Goal: Task Accomplishment & Management: Manage account settings

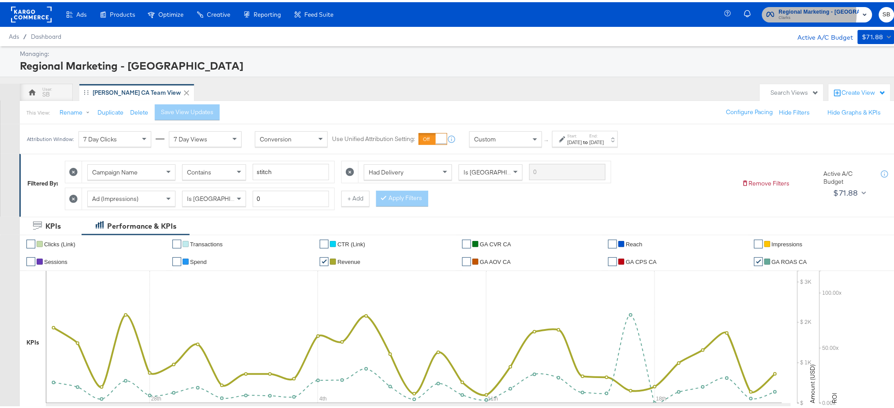
click at [814, 13] on span "Clarks" at bounding box center [819, 15] width 80 height 7
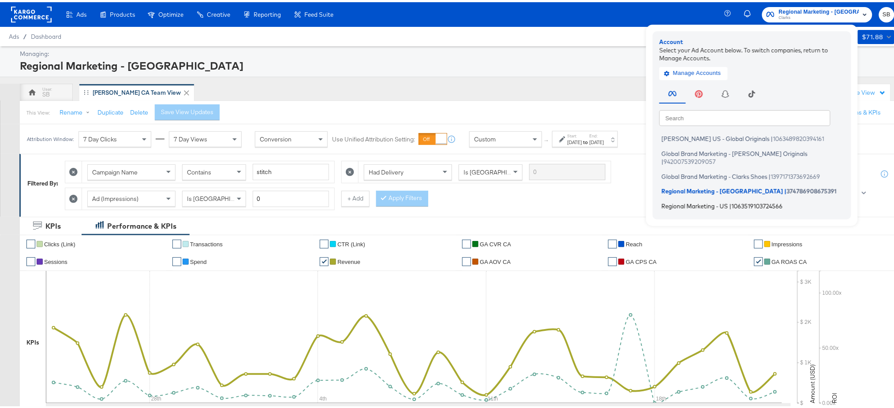
click at [716, 200] on span "Regional Marketing - US" at bounding box center [695, 203] width 67 height 7
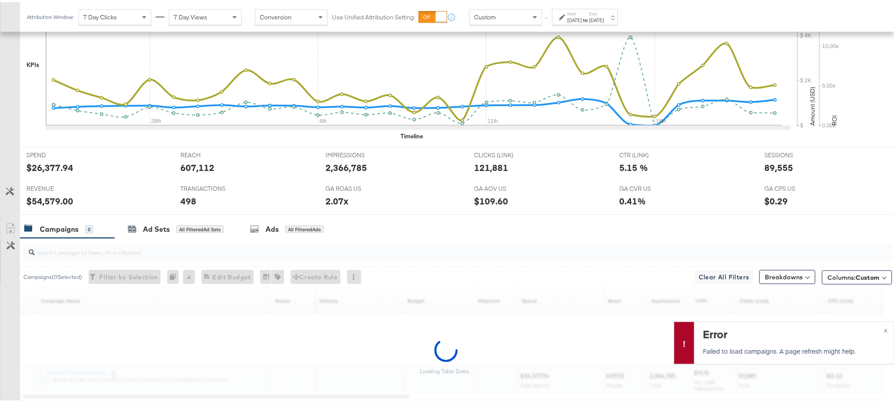
scroll to position [306, 0]
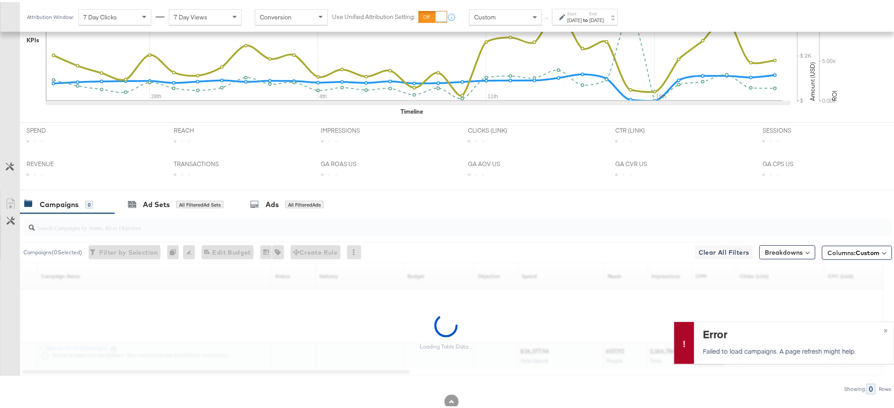
scroll to position [306, 0]
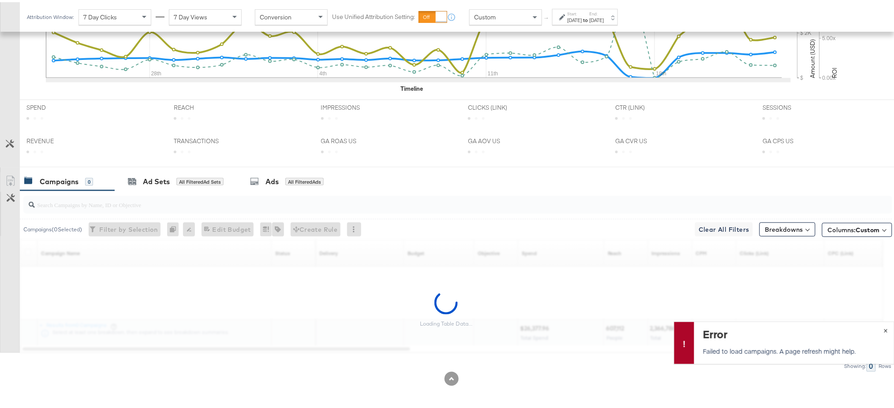
click at [884, 330] on span "×" at bounding box center [886, 328] width 4 height 10
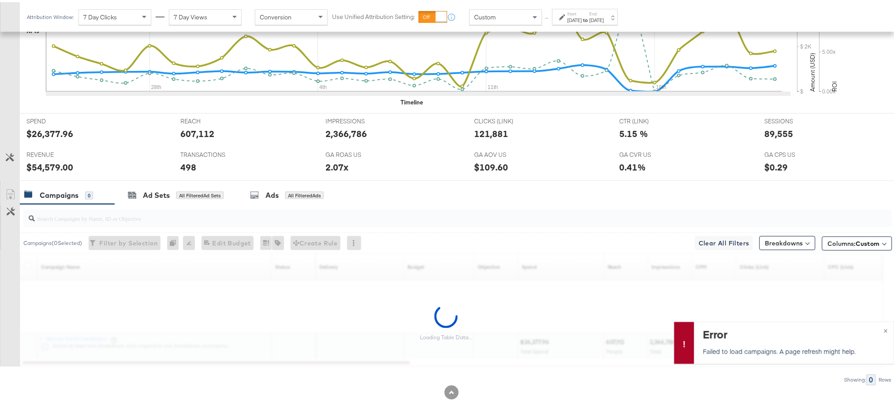
scroll to position [306, 0]
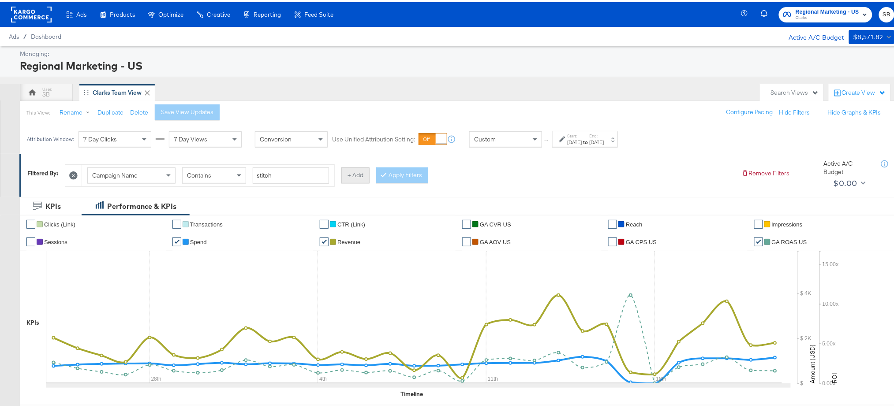
click at [348, 173] on button "+ Add" at bounding box center [355, 173] width 28 height 16
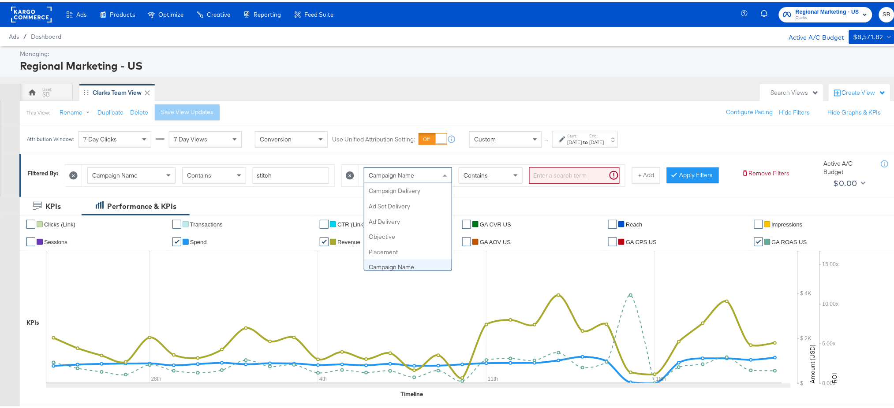
scroll to position [76, 0]
click at [439, 174] on div "Campaign Name" at bounding box center [407, 173] width 87 height 15
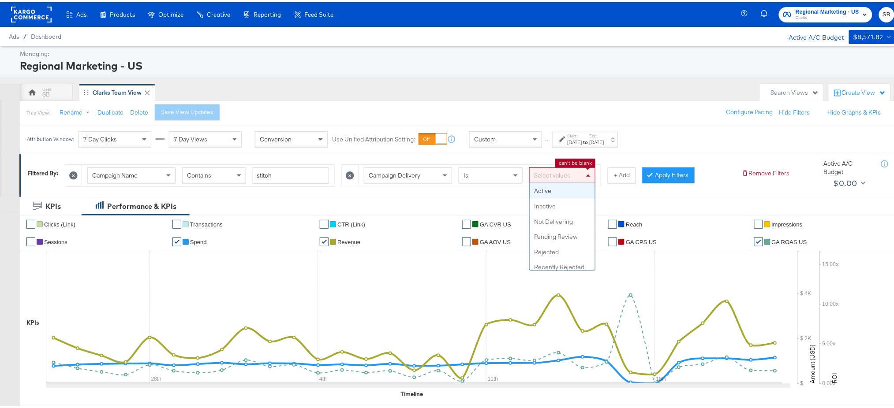
click at [570, 175] on div "Select values" at bounding box center [562, 173] width 65 height 15
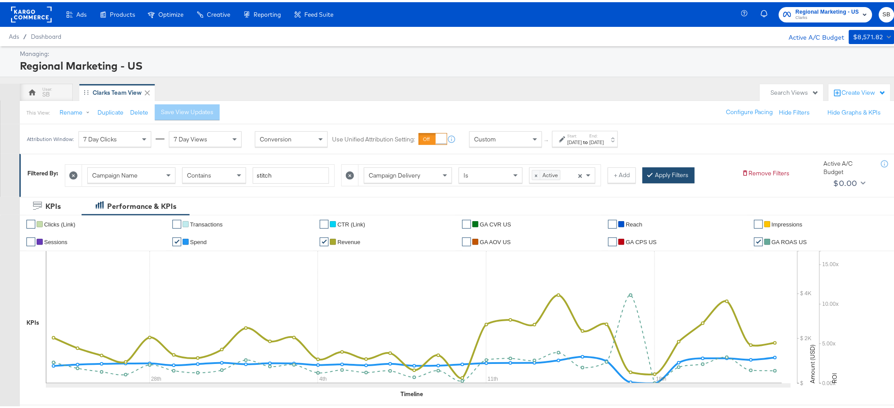
click at [678, 176] on button "Apply Filters" at bounding box center [669, 173] width 52 height 16
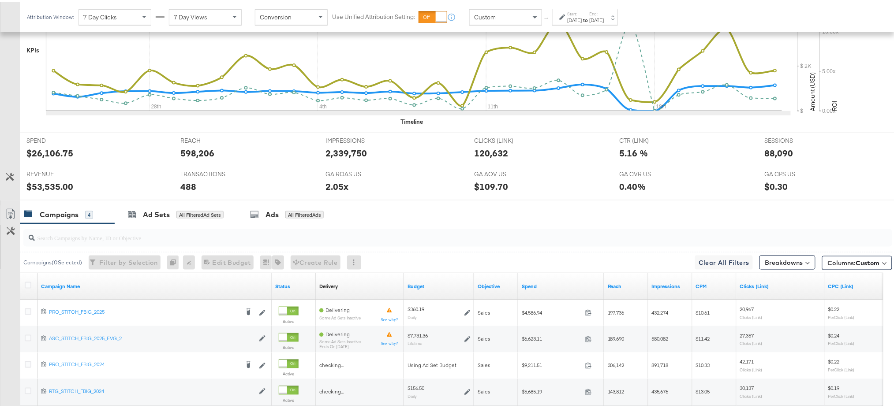
scroll to position [359, 0]
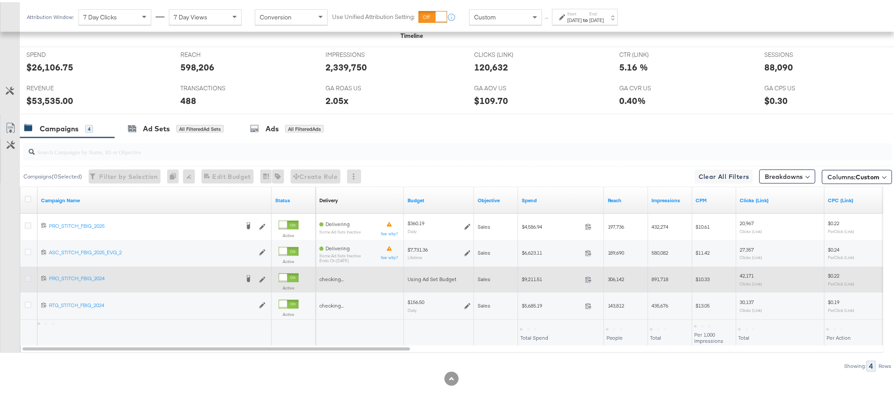
click at [29, 275] on icon at bounding box center [28, 276] width 7 height 7
click at [0, 0] on input "checkbox" at bounding box center [0, 0] width 0 height 0
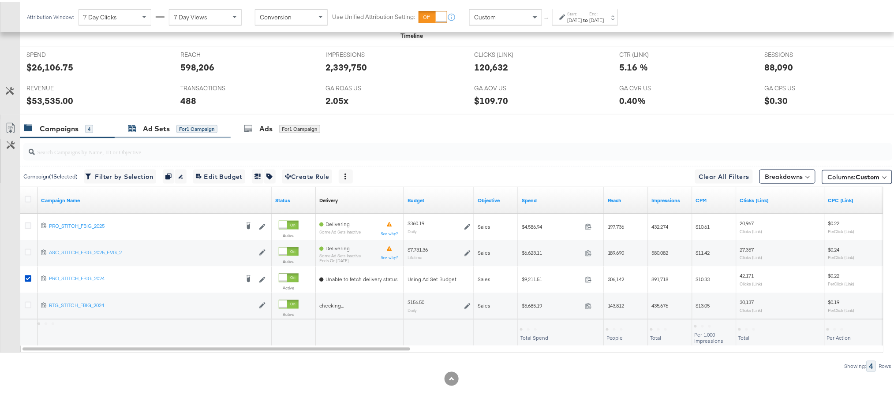
click at [146, 128] on div "Ad Sets" at bounding box center [156, 127] width 27 height 10
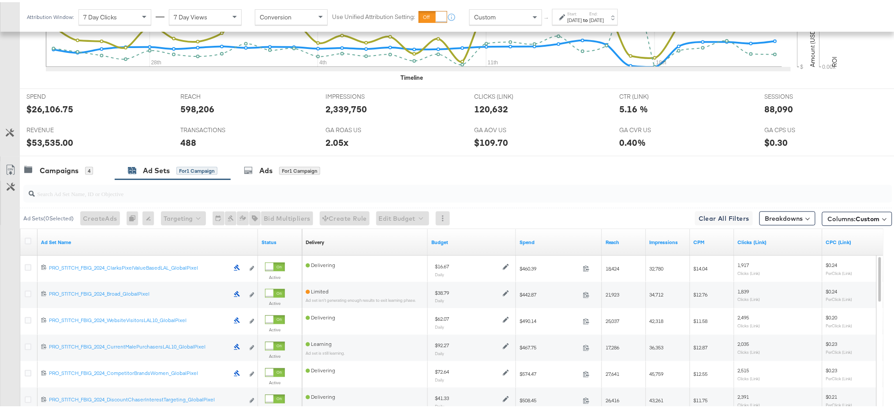
scroll to position [0, 0]
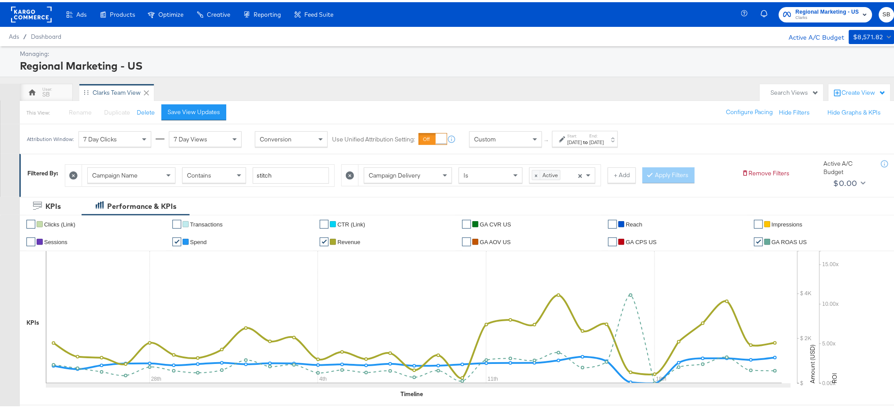
click at [625, 182] on div "Campaign Delivery Is × Active × + Add" at bounding box center [488, 173] width 295 height 22
click at [625, 179] on button "+ Add" at bounding box center [622, 173] width 28 height 16
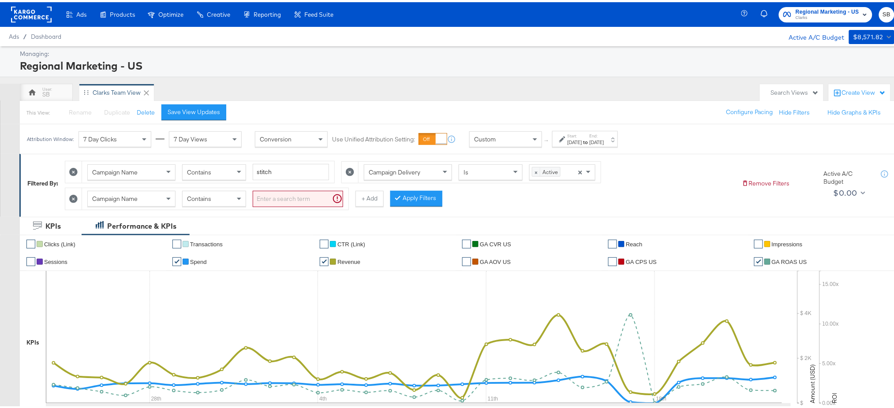
click at [135, 200] on span "Campaign Name" at bounding box center [114, 197] width 45 height 8
click at [283, 201] on input "search" at bounding box center [298, 197] width 90 height 16
click at [281, 199] on input "search" at bounding box center [298, 197] width 90 height 16
type input "global"
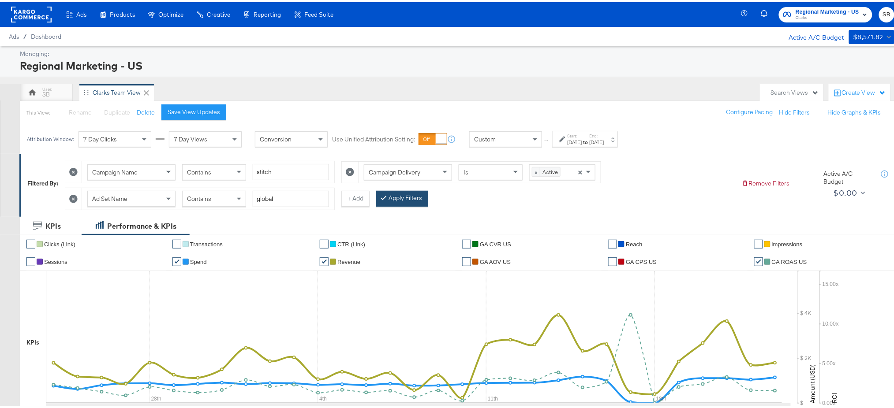
click at [400, 197] on button "Apply Filters" at bounding box center [402, 197] width 52 height 16
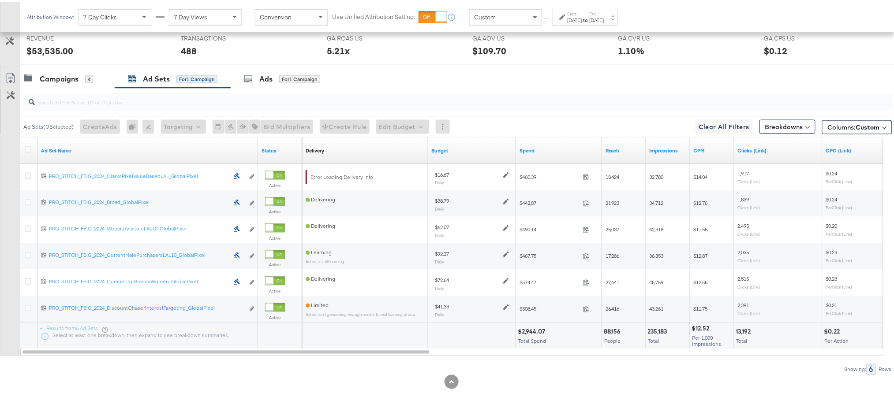
scroll to position [430, 0]
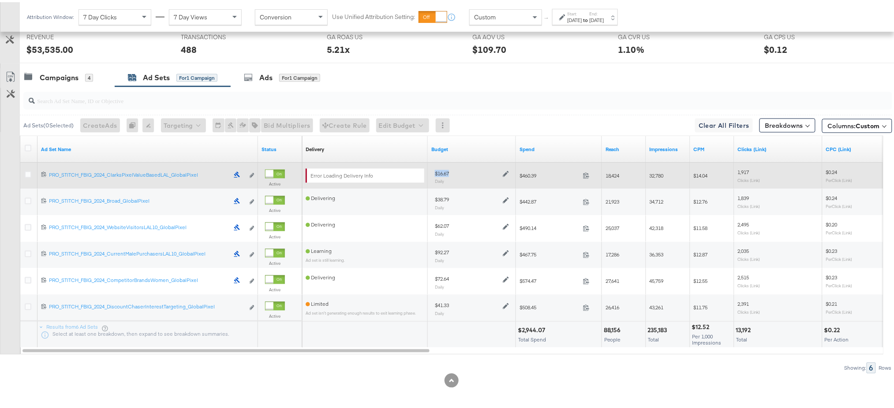
drag, startPoint x: 453, startPoint y: 172, endPoint x: 434, endPoint y: 172, distance: 19.0
click at [434, 172] on div "$16.67 Daily" at bounding box center [471, 175] width 81 height 22
copy div "$16.67"
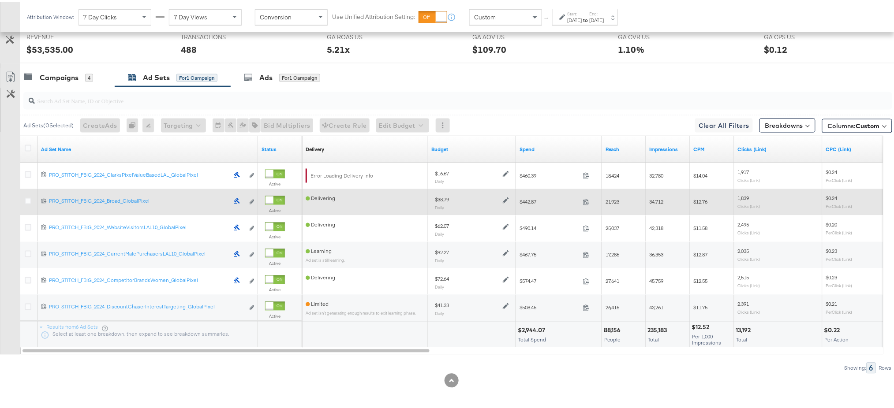
click at [438, 196] on div "$38.79" at bounding box center [442, 198] width 14 height 7
copy div "38.79"
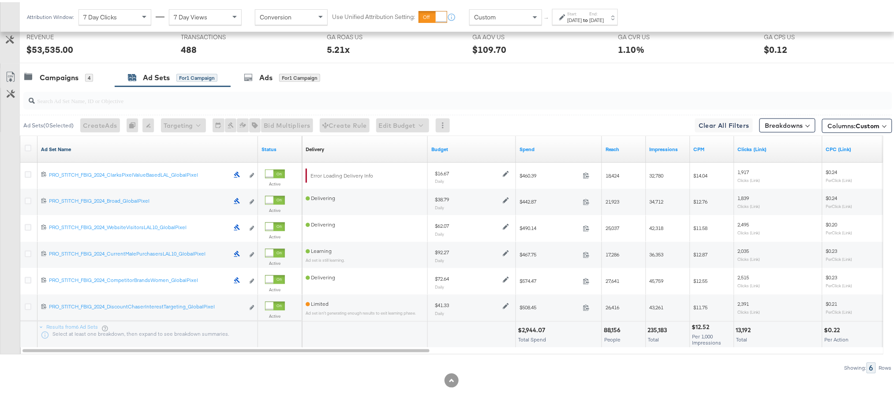
click at [59, 146] on link "Ad Set Name" at bounding box center [147, 147] width 213 height 7
click at [59, 146] on link "Ad Set Name ↓" at bounding box center [147, 147] width 213 height 7
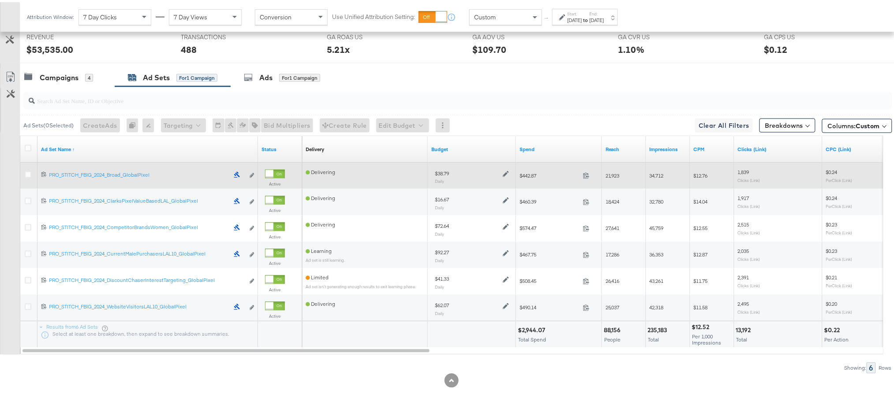
click at [442, 168] on div "$38.79" at bounding box center [442, 171] width 14 height 7
copy div "38.79"
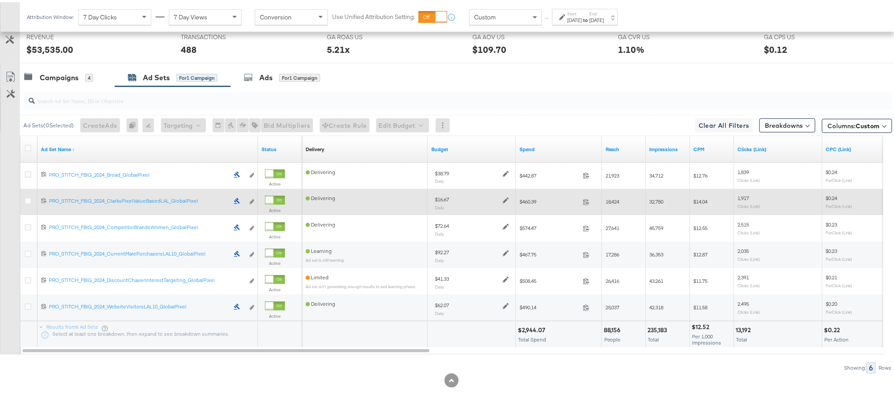
click at [444, 198] on div "$16.67" at bounding box center [442, 198] width 14 height 7
copy div "16.67"
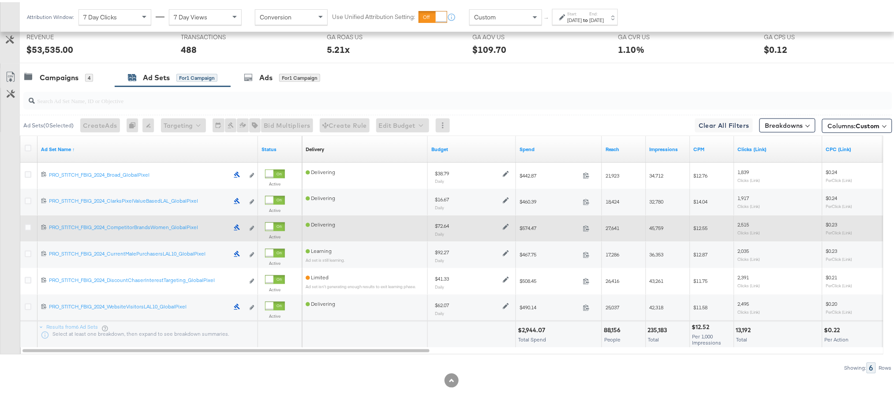
click at [445, 224] on div "$72.64" at bounding box center [442, 224] width 14 height 7
copy div "72.64"
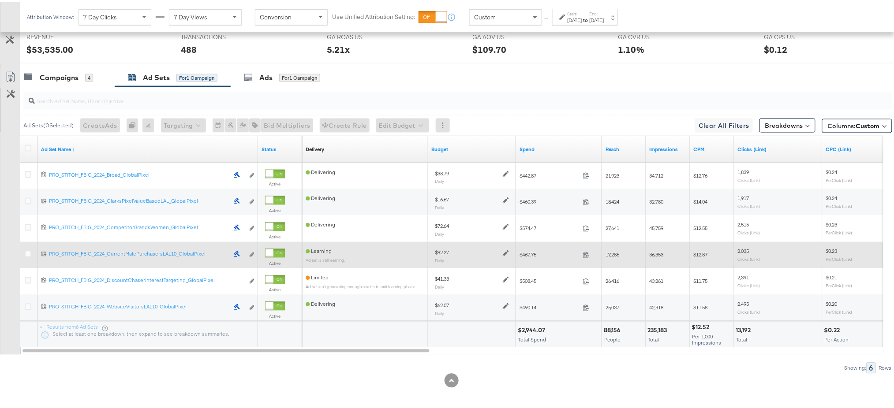
click at [442, 255] on div "$92.27 Daily" at bounding box center [472, 254] width 74 height 15
click at [442, 249] on div "$92.27" at bounding box center [442, 250] width 14 height 7
copy div "92.27"
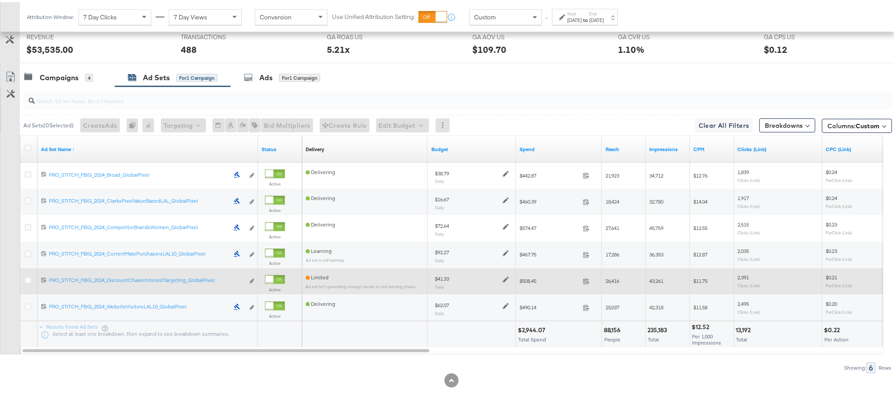
click at [442, 277] on div "$41.33" at bounding box center [442, 277] width 14 height 7
copy div "41.33"
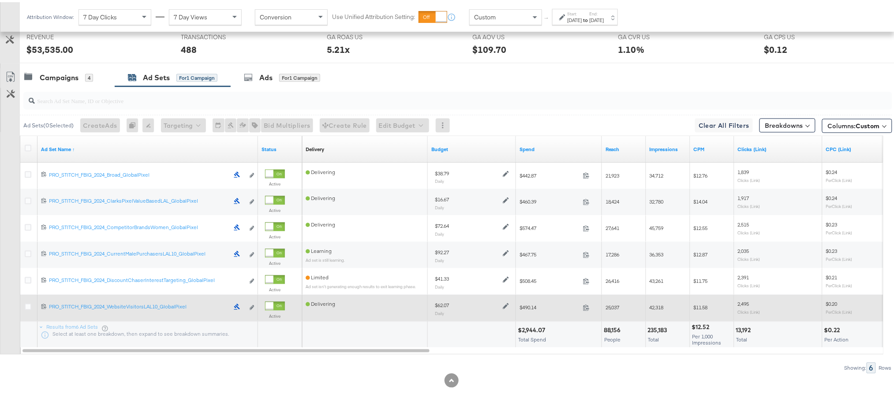
click at [446, 303] on div "$62.07" at bounding box center [442, 303] width 14 height 7
copy div "62.07"
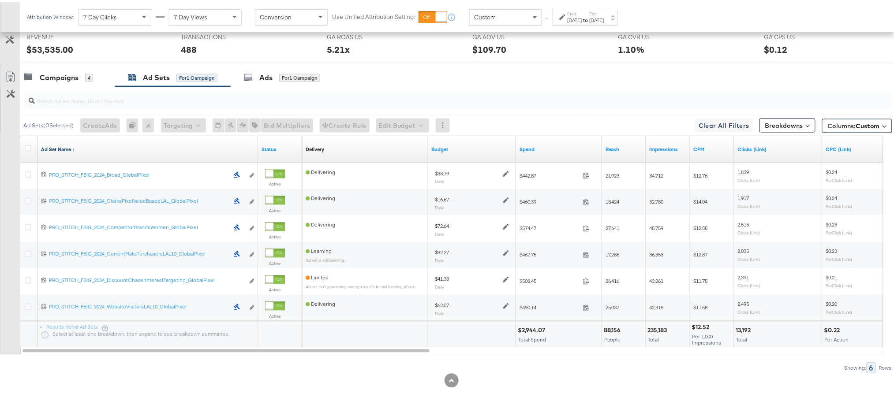
click at [49, 148] on link "Ad Set Name ↑" at bounding box center [147, 147] width 213 height 7
click at [49, 148] on link "Ad Set Name ↓" at bounding box center [147, 147] width 213 height 7
click at [28, 146] on icon at bounding box center [28, 146] width 7 height 7
click at [0, 0] on input "checkbox" at bounding box center [0, 0] width 0 height 0
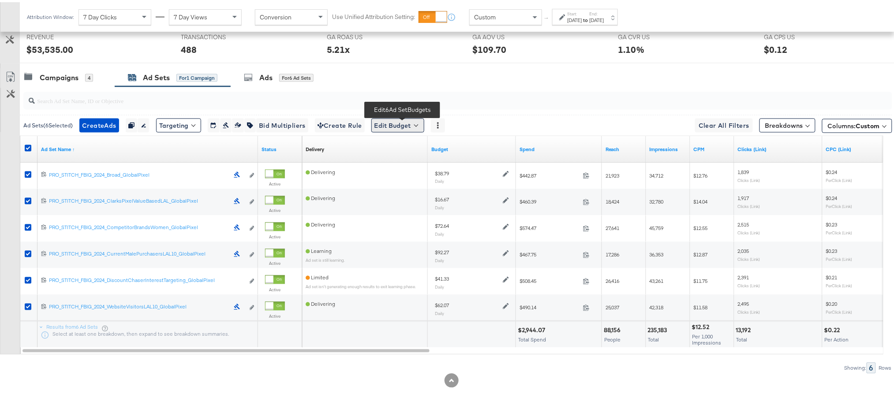
click at [401, 128] on button "Edit Budget" at bounding box center [397, 123] width 53 height 14
click at [410, 148] on span "Edit Ad Set Budget" at bounding box center [400, 146] width 50 height 11
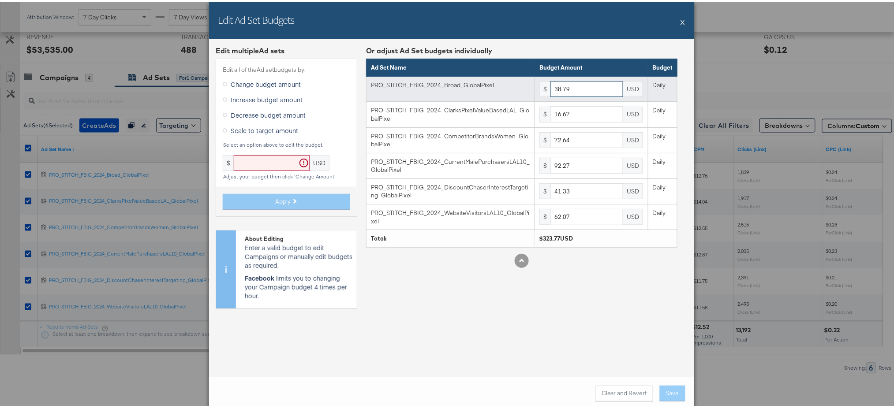
click at [573, 88] on input "38.79" at bounding box center [586, 87] width 73 height 16
type input "3"
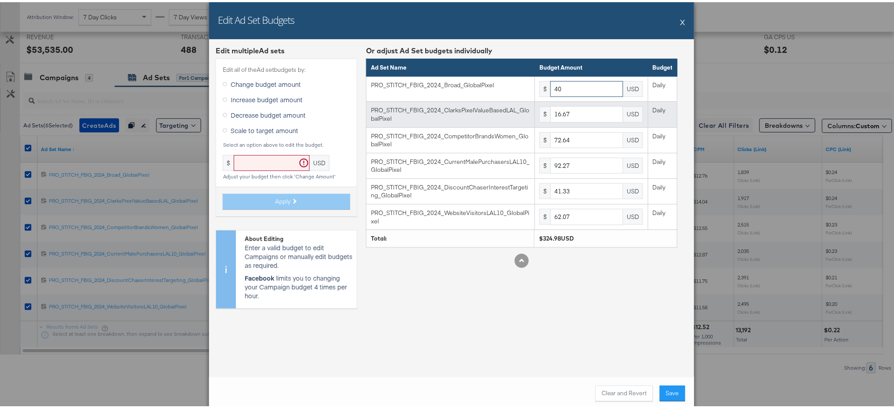
type input "40"
click at [569, 112] on input "16.67" at bounding box center [586, 112] width 73 height 16
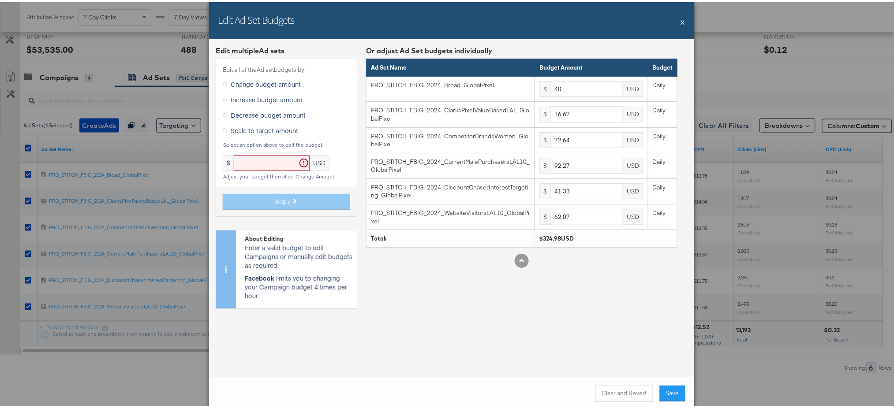
click at [223, 129] on icon at bounding box center [225, 128] width 4 height 4
click at [0, 0] on input "Scale to target amount" at bounding box center [0, 0] width 0 height 0
click at [681, 21] on button "X" at bounding box center [683, 20] width 5 height 18
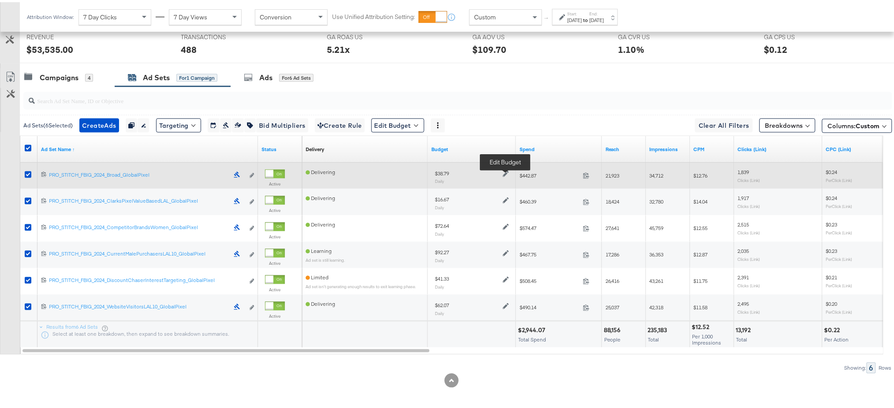
click at [505, 173] on icon at bounding box center [506, 172] width 6 height 6
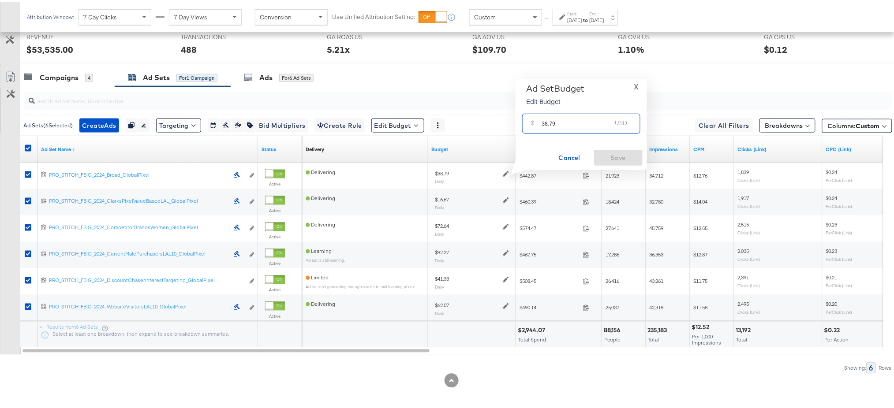
click at [575, 120] on input "38.79" at bounding box center [577, 118] width 70 height 19
type input "40.00"
click at [623, 150] on span "Save" at bounding box center [618, 155] width 41 height 11
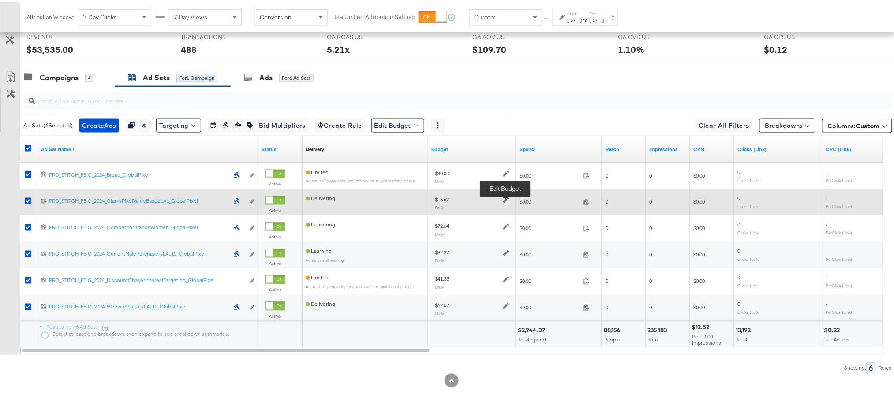
click at [504, 196] on icon at bounding box center [506, 198] width 6 height 6
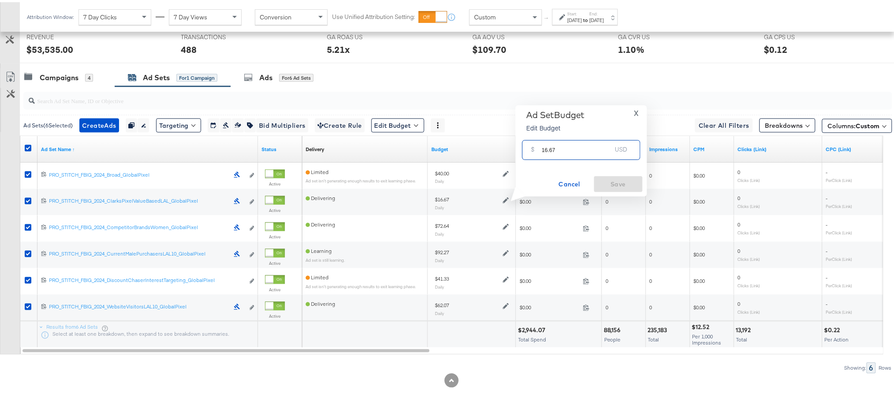
click at [556, 150] on input "16.67" at bounding box center [577, 144] width 70 height 19
paste input "$24.00"
click at [543, 142] on input "$24.00" at bounding box center [576, 133] width 73 height 19
type input "24.00"
click at [621, 180] on span "Save" at bounding box center [618, 182] width 41 height 11
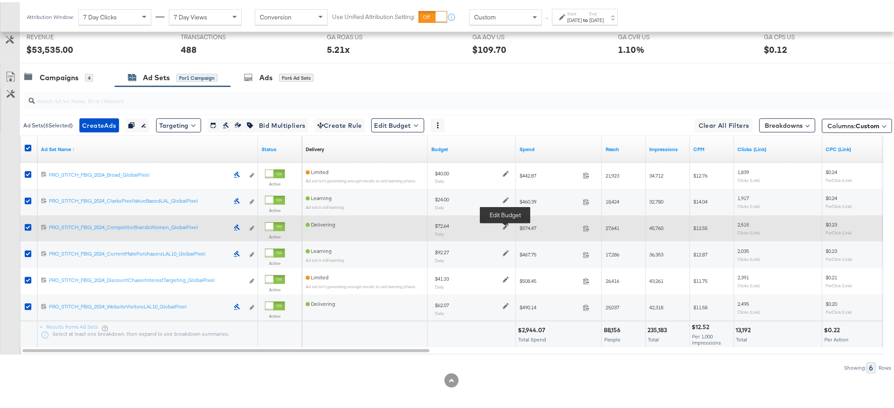
click at [503, 226] on icon at bounding box center [506, 225] width 6 height 6
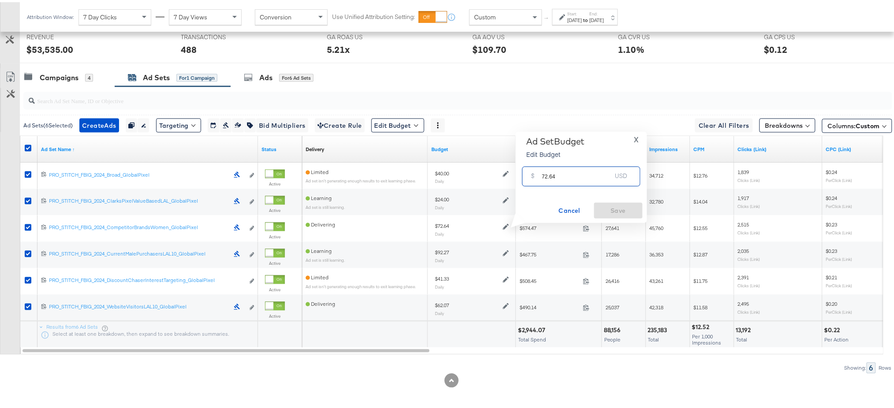
click at [562, 179] on input "72.64" at bounding box center [577, 170] width 70 height 19
paste input "$70.00"
click at [544, 166] on input "$70.00" at bounding box center [576, 160] width 73 height 19
type input "70.00"
click at [619, 206] on span "Save" at bounding box center [618, 208] width 41 height 11
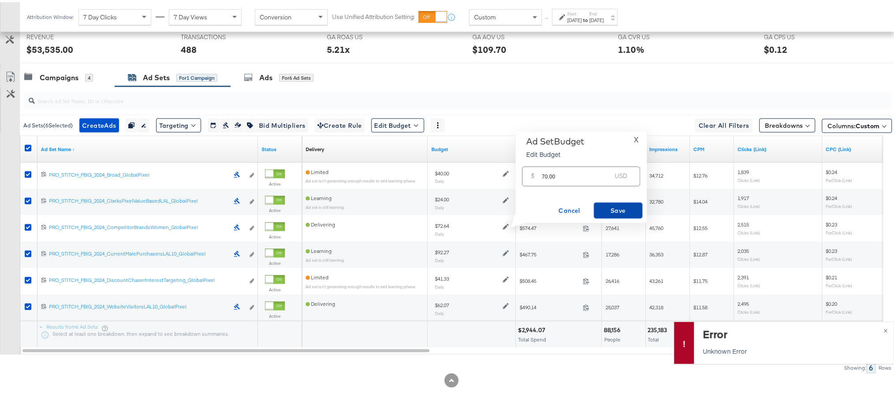
click at [611, 205] on span "Save" at bounding box center [618, 208] width 41 height 11
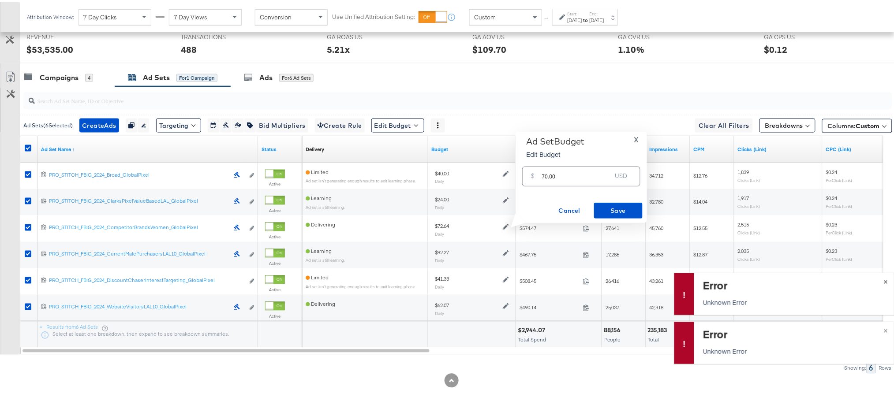
click at [884, 280] on span "×" at bounding box center [886, 279] width 4 height 10
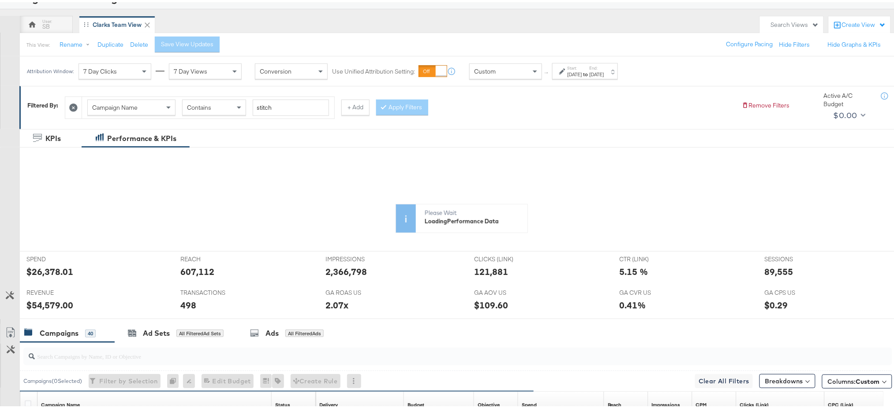
scroll to position [70, 0]
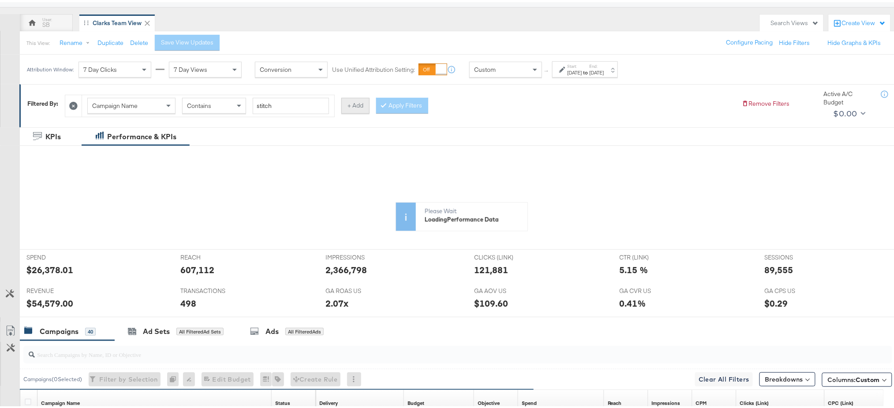
click at [356, 101] on button "+ Add" at bounding box center [355, 104] width 28 height 16
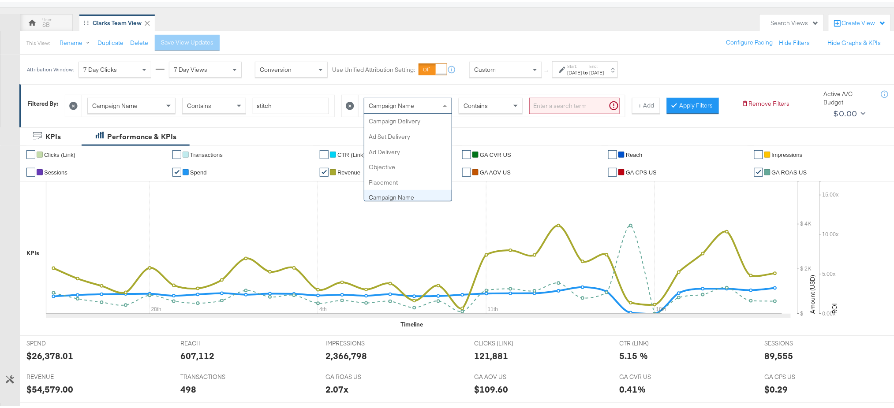
click at [402, 101] on span "Campaign Name" at bounding box center [391, 104] width 45 height 8
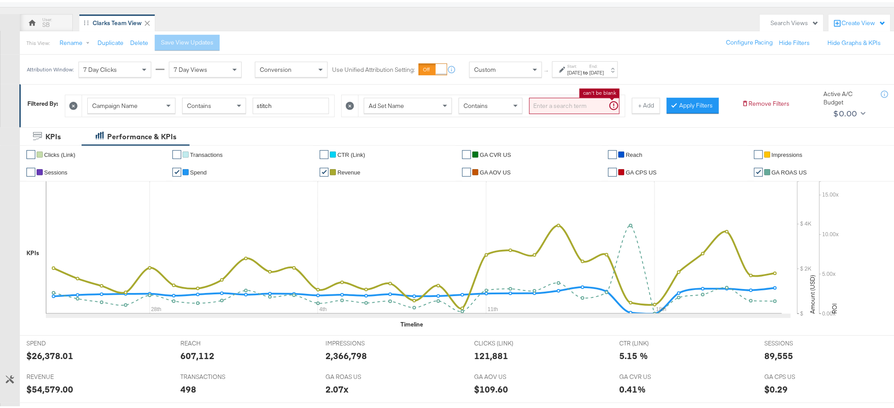
click at [548, 100] on input "search" at bounding box center [574, 104] width 90 height 16
type input "global"
click at [676, 98] on button "Apply Filters" at bounding box center [679, 104] width 52 height 16
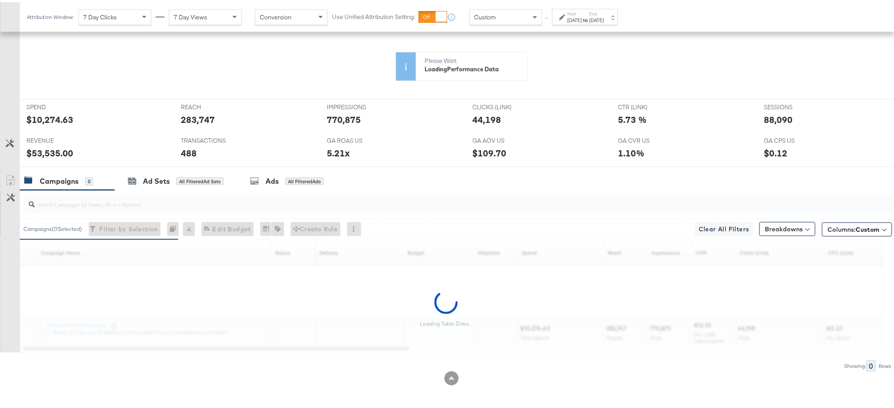
scroll to position [359, 0]
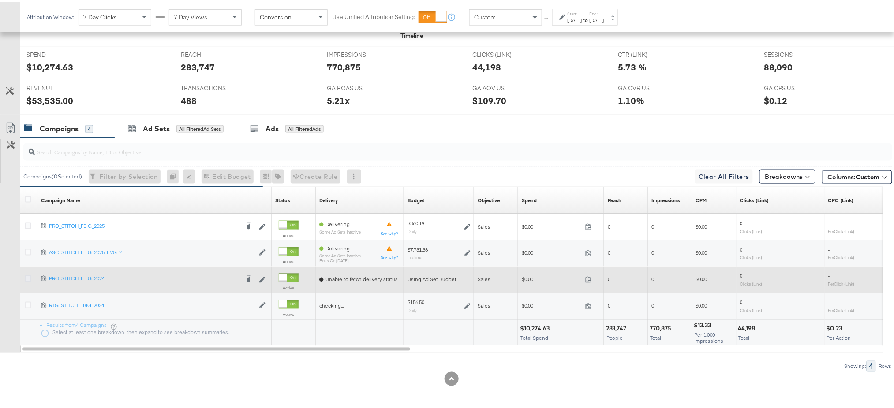
click at [26, 273] on icon at bounding box center [28, 276] width 7 height 7
click at [0, 0] on input "checkbox" at bounding box center [0, 0] width 0 height 0
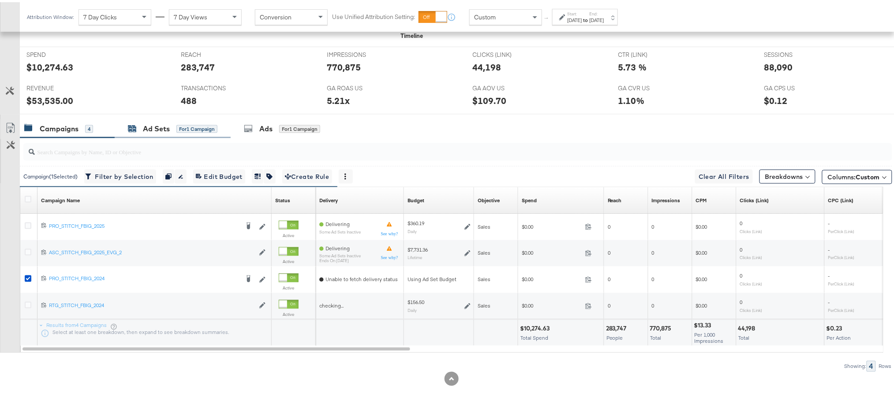
click at [164, 127] on div "Ad Sets" at bounding box center [156, 127] width 27 height 10
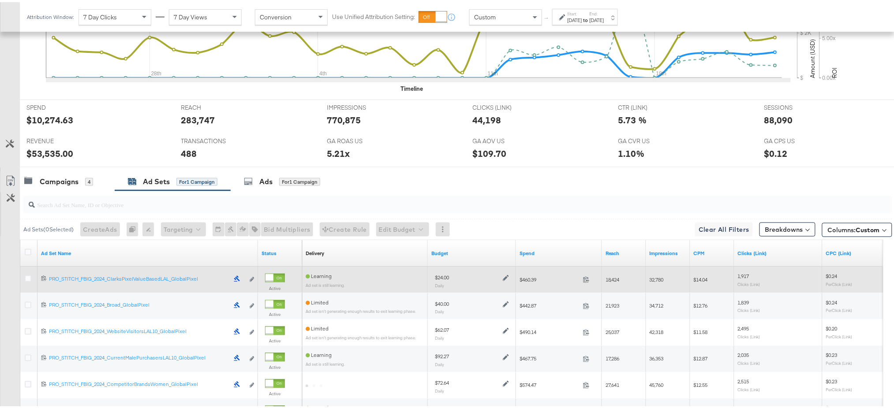
scroll to position [397, 0]
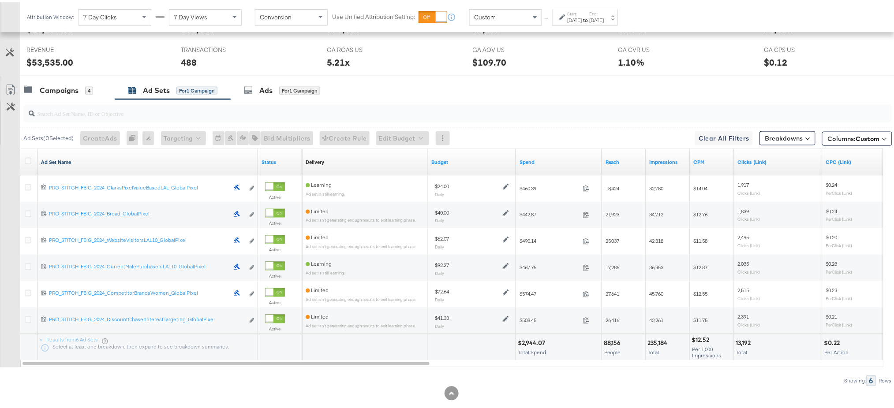
click at [49, 159] on link "Ad Set Name" at bounding box center [147, 160] width 213 height 7
click at [49, 159] on link "Ad Set Name ↓" at bounding box center [147, 160] width 213 height 7
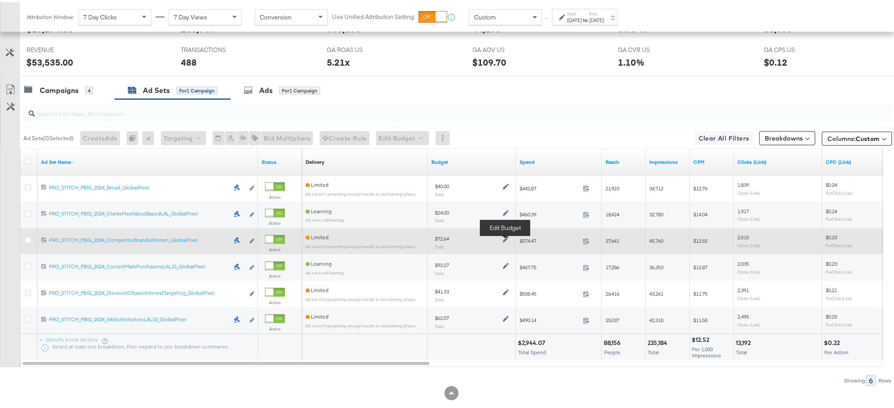
click at [503, 238] on icon at bounding box center [506, 238] width 6 height 6
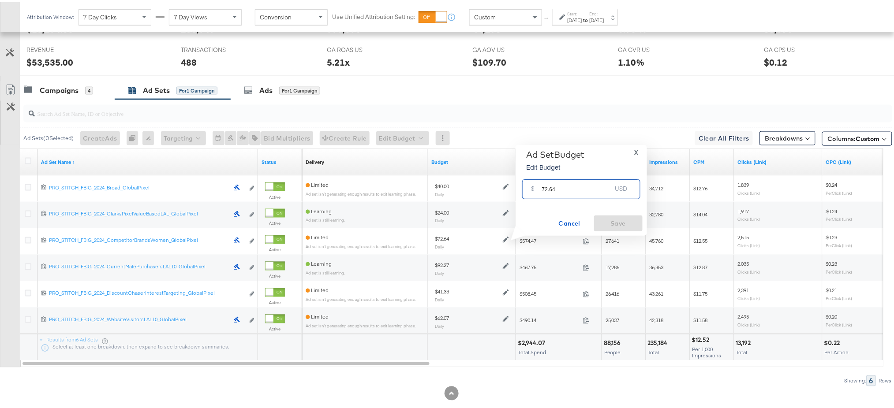
click at [560, 191] on input "72.64" at bounding box center [577, 183] width 70 height 19
type input "70"
click at [613, 219] on span "Save" at bounding box center [618, 221] width 41 height 11
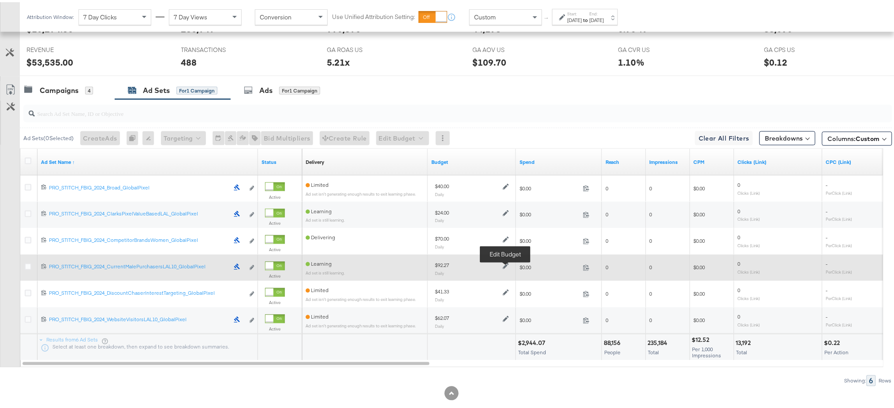
click at [505, 263] on icon at bounding box center [506, 264] width 6 height 6
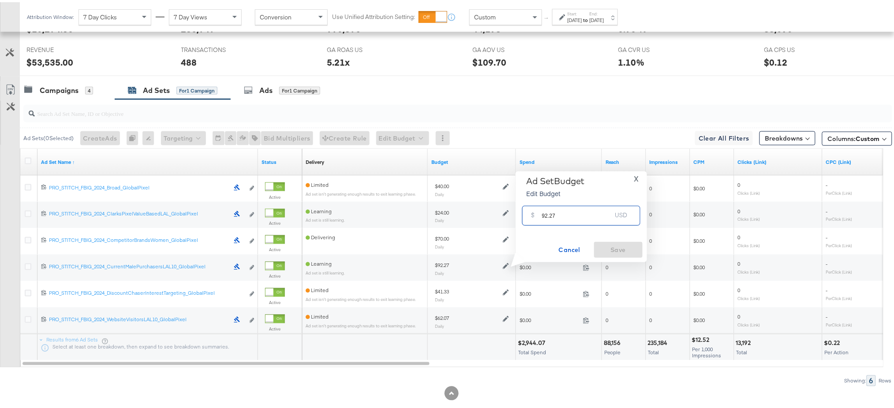
click at [565, 217] on input "92.27" at bounding box center [577, 210] width 70 height 19
type input "91"
click at [623, 247] on span "Save" at bounding box center [618, 248] width 41 height 11
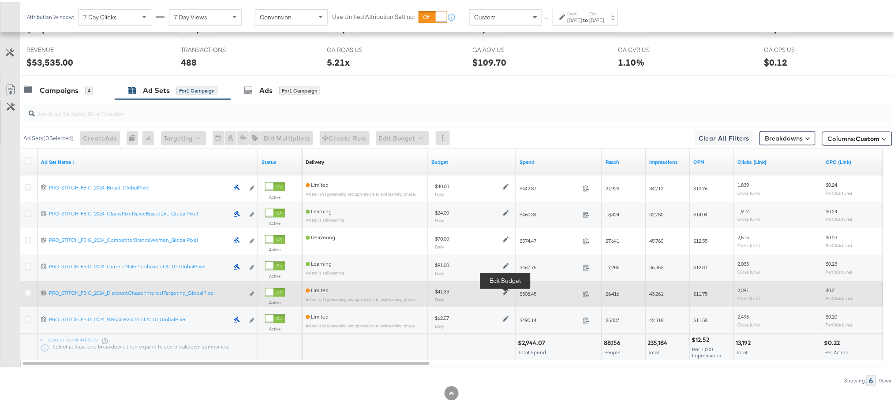
click at [505, 288] on icon at bounding box center [506, 291] width 6 height 6
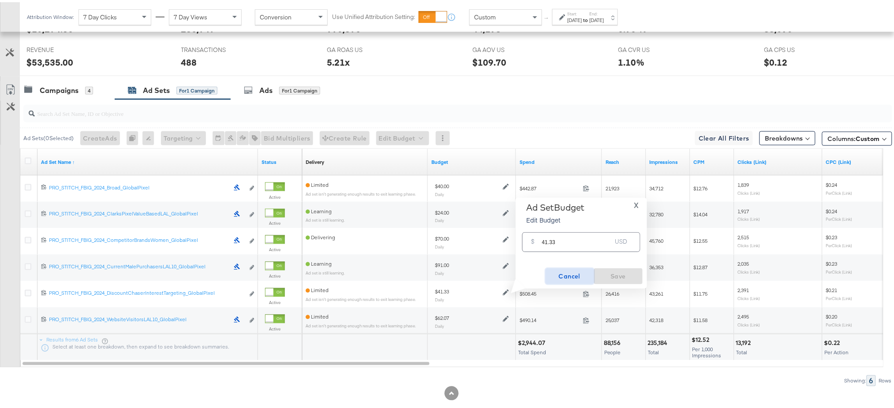
click at [573, 274] on span "Cancel" at bounding box center [569, 274] width 41 height 11
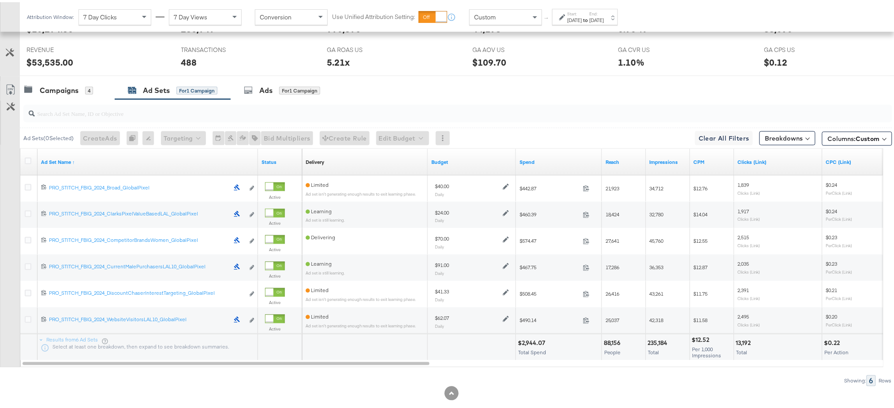
click at [603, 13] on div "Start: Aug 24th 2025 to End: Sep 23rd 2025" at bounding box center [586, 15] width 37 height 13
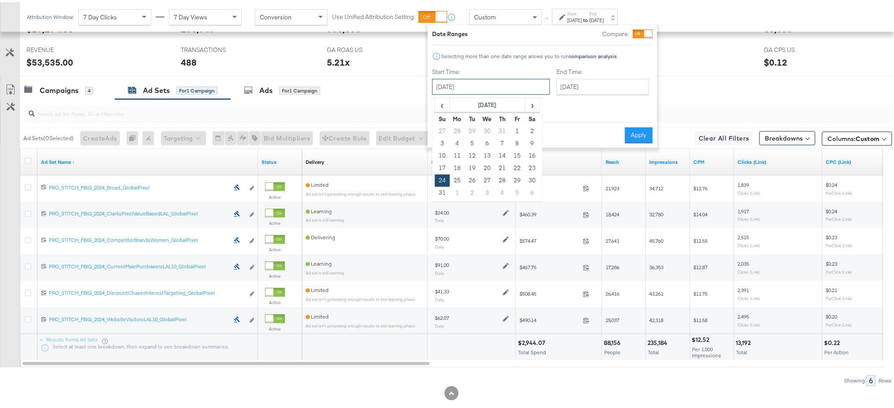
click at [509, 90] on input "August 24th 2025" at bounding box center [491, 85] width 118 height 16
click at [533, 101] on span "›" at bounding box center [533, 102] width 14 height 13
click at [514, 149] on td "19" at bounding box center [517, 154] width 15 height 12
type input "September 19th 2025"
click at [638, 125] on button "Apply" at bounding box center [639, 133] width 28 height 16
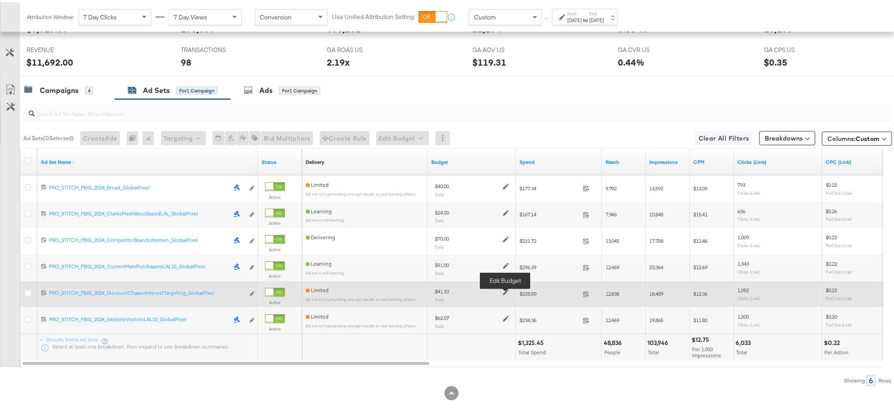
click at [505, 289] on icon at bounding box center [506, 291] width 6 height 6
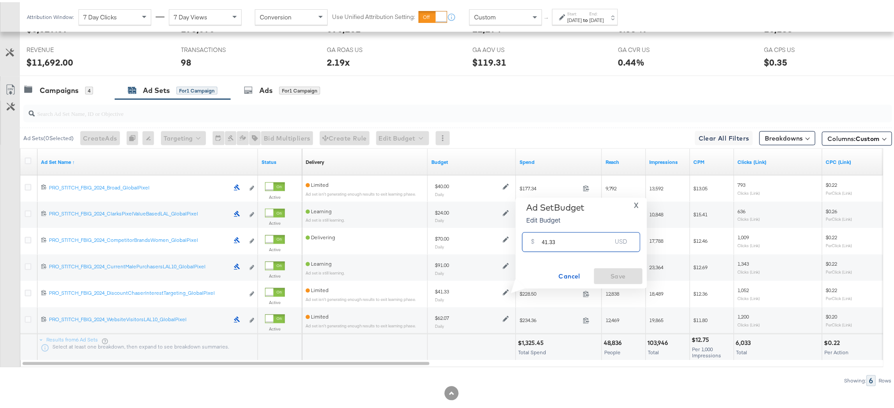
click at [562, 242] on input "41.33" at bounding box center [577, 236] width 70 height 19
type input "4"
type input "38"
click at [609, 268] on button "Save" at bounding box center [618, 274] width 49 height 16
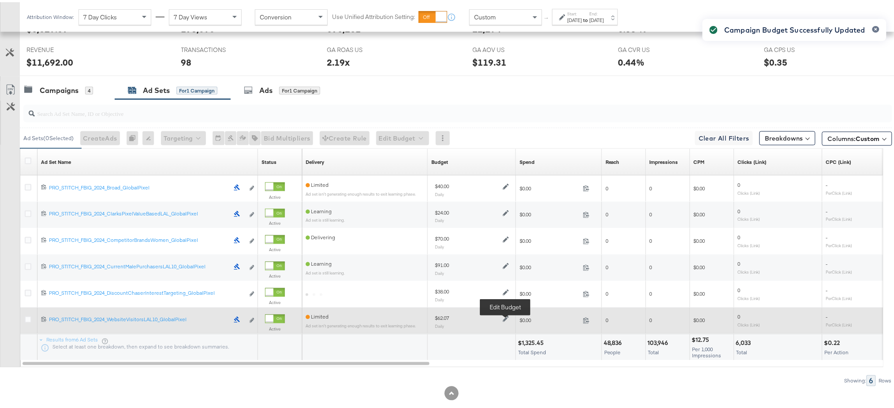
click at [505, 317] on icon at bounding box center [506, 317] width 6 height 6
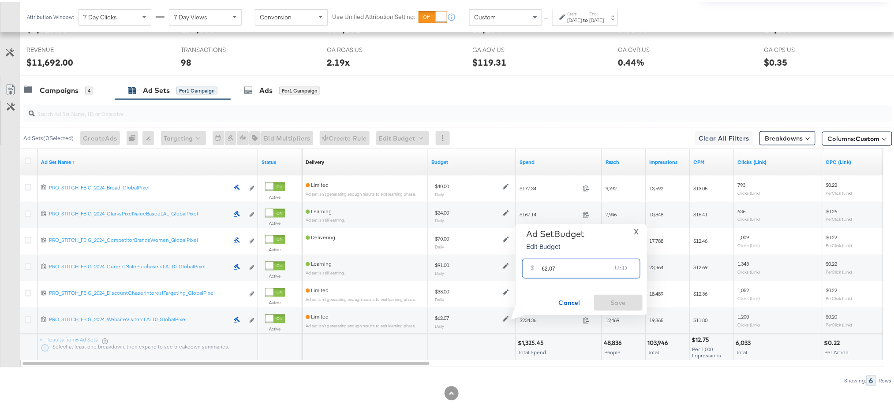
click at [580, 266] on input "62.07" at bounding box center [577, 263] width 70 height 19
type input "60"
click at [614, 300] on span "Save" at bounding box center [618, 301] width 41 height 11
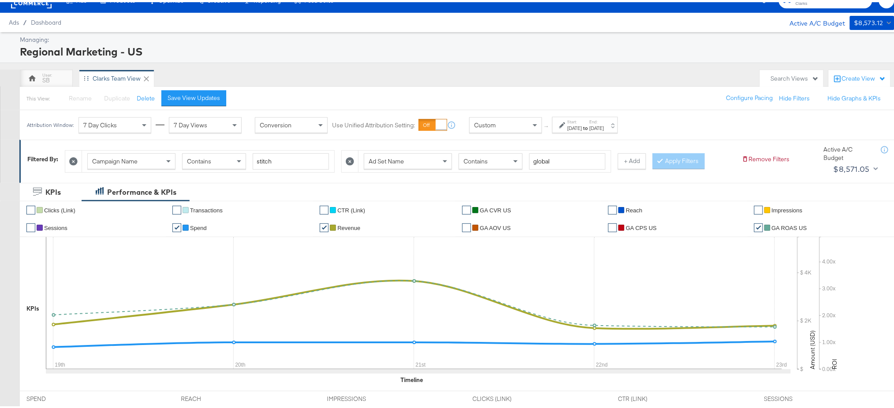
scroll to position [0, 0]
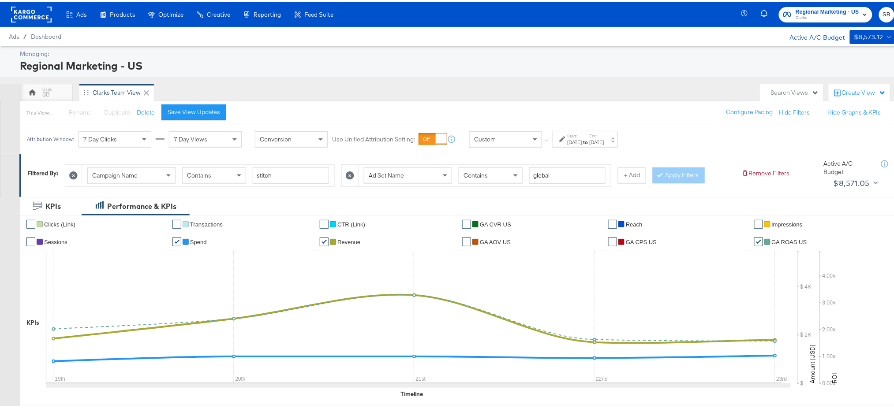
click at [31, 10] on rect at bounding box center [31, 12] width 41 height 16
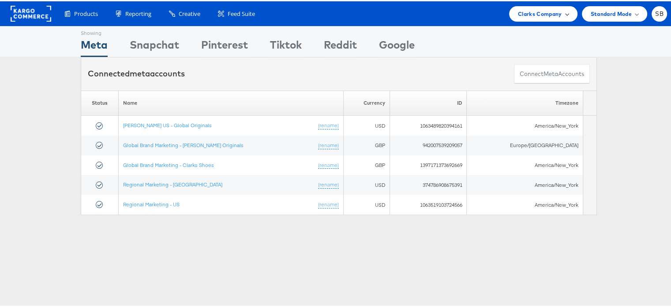
click at [539, 11] on span "Clarks Company" at bounding box center [540, 12] width 44 height 9
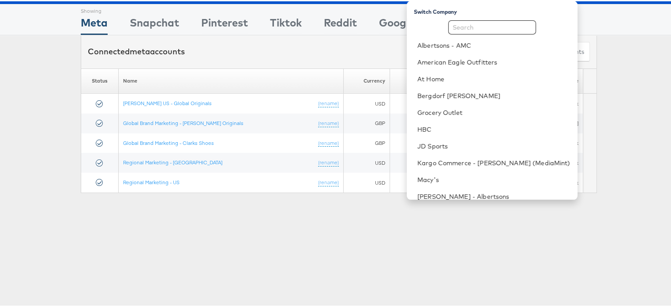
click at [407, 220] on div "Showing Meta Showing [GEOGRAPHIC_DATA] Showing Pinterest Showing Tiktok Showing…" at bounding box center [339, 223] width 678 height 441
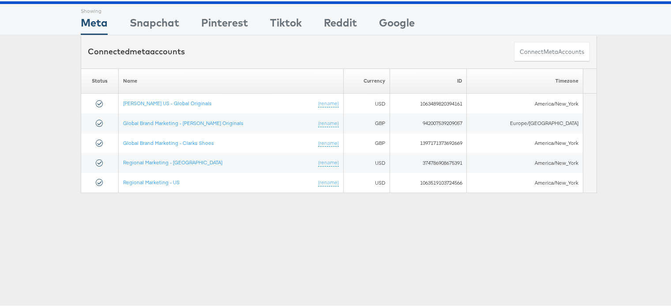
click at [411, 244] on div "Showing Meta Showing [GEOGRAPHIC_DATA] Showing Pinterest Showing Tiktok Showing…" at bounding box center [339, 223] width 678 height 441
